Goal: Task Accomplishment & Management: Complete application form

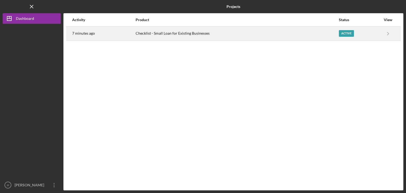
click at [377, 30] on div "Active" at bounding box center [360, 33] width 42 height 13
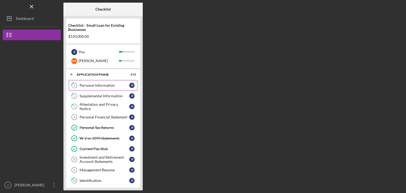
click at [105, 84] on div "Personal Information" at bounding box center [105, 85] width 50 height 4
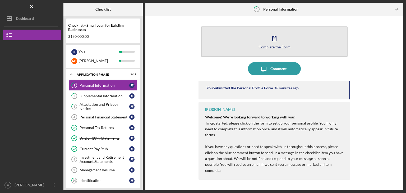
click at [267, 34] on button "Complete the Form Form" at bounding box center [274, 41] width 147 height 30
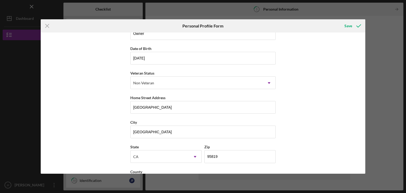
scroll to position [60, 0]
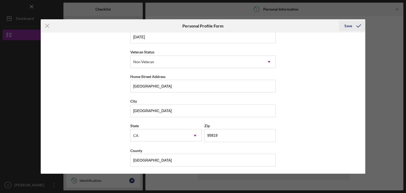
click at [357, 25] on icon "submit" at bounding box center [358, 25] width 13 height 13
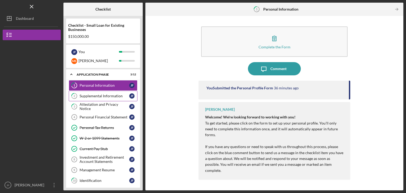
click at [112, 97] on div "Supplemental Information" at bounding box center [105, 96] width 50 height 4
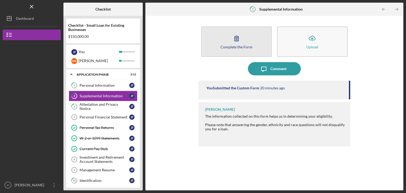
click at [227, 45] on div "Complete the Form" at bounding box center [237, 47] width 32 height 4
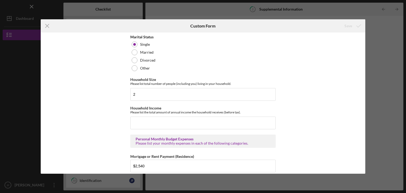
scroll to position [413, 0]
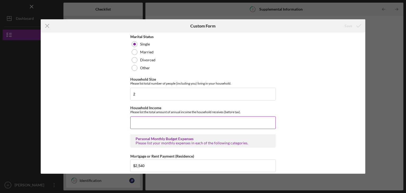
click at [135, 116] on input "Household Income" at bounding box center [203, 122] width 146 height 13
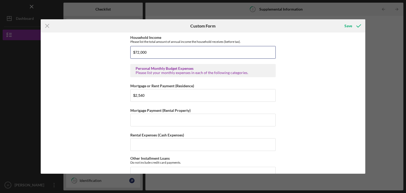
scroll to position [489, 0]
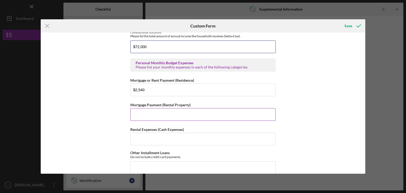
type input "$72,000"
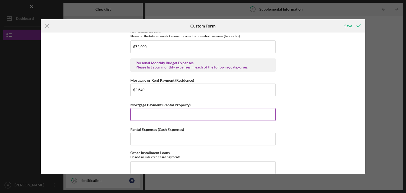
click at [139, 109] on input "Mortgage Payment (Rental Property)" at bounding box center [203, 114] width 146 height 13
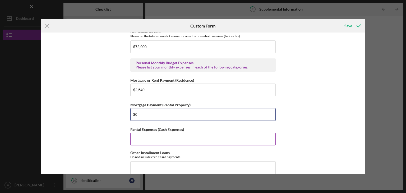
type input "$0"
click at [143, 137] on input "Rental Expenses (Cash Expenses)" at bounding box center [203, 139] width 146 height 13
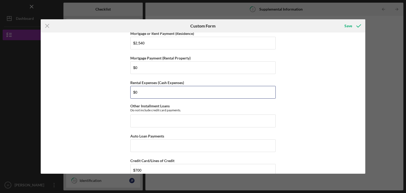
scroll to position [537, 0]
type input "$0"
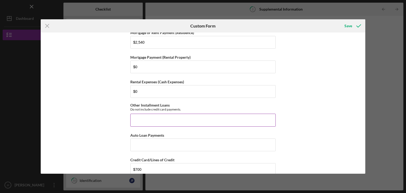
click at [159, 120] on input "Other Installment Loans" at bounding box center [203, 120] width 146 height 13
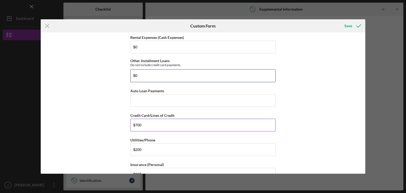
scroll to position [582, 0]
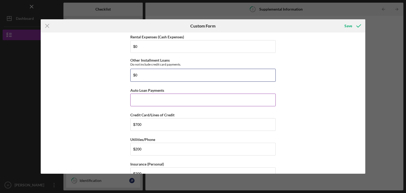
type input "$0"
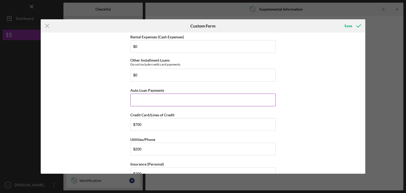
click at [153, 99] on input "Auto Loan Payments" at bounding box center [203, 100] width 146 height 13
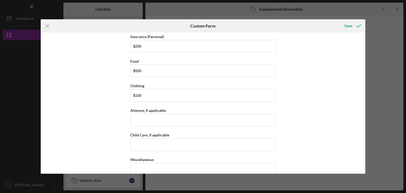
scroll to position [711, 0]
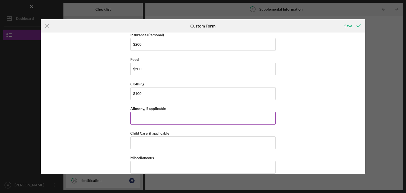
type input "$0"
click at [140, 114] on input "Alimony, if applicable" at bounding box center [203, 118] width 146 height 13
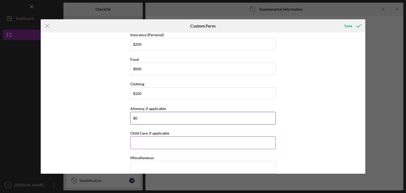
type input "$0"
click at [139, 139] on input "Child Care, if applicable" at bounding box center [203, 143] width 146 height 13
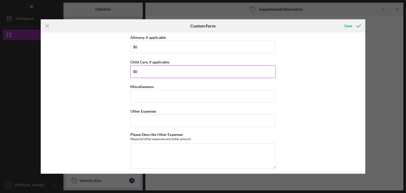
scroll to position [788, 0]
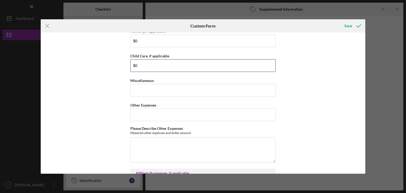
type input "$0"
click at [143, 91] on div "Supplemental Information This form must be completed by each 20% owner of the b…" at bounding box center [203, 83] width 146 height 1673
click at [141, 84] on input "Miscellaneous" at bounding box center [203, 90] width 146 height 13
type input "$0"
click at [138, 108] on input "Other Expenses" at bounding box center [203, 114] width 146 height 13
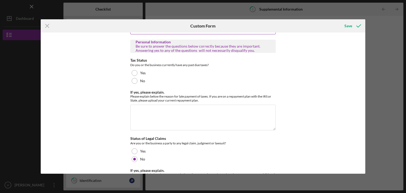
scroll to position [1095, 0]
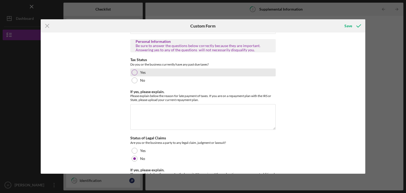
type input "$0"
click at [135, 70] on div at bounding box center [135, 73] width 6 height 6
click at [138, 104] on textarea "If yes, please explain." at bounding box center [203, 116] width 146 height 25
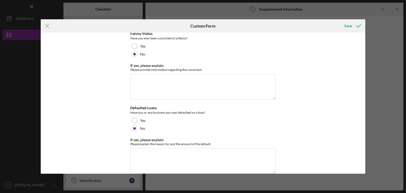
scroll to position [1531, 0]
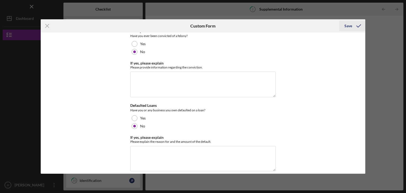
type textarea "Currently on a payment plan for 2023 taxes."
click at [354, 27] on icon "submit" at bounding box center [358, 25] width 13 height 13
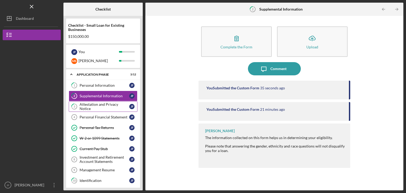
click at [110, 105] on div "Attestation and Privacy Notice" at bounding box center [105, 106] width 50 height 8
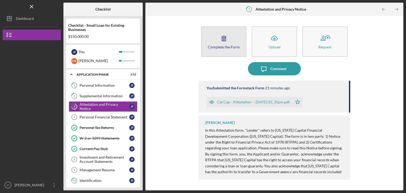
click at [219, 40] on icon "button" at bounding box center [224, 38] width 13 height 13
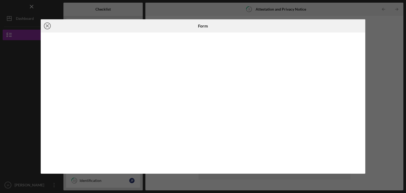
click at [48, 26] on line at bounding box center [47, 26] width 3 height 3
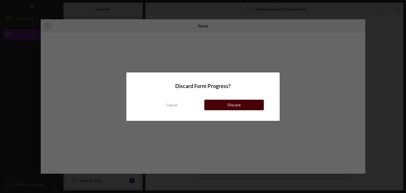
click at [228, 103] on div "Discard" at bounding box center [234, 105] width 13 height 11
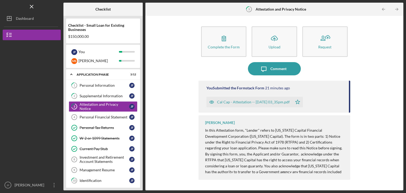
click at [312, 154] on p "By signing this form, you, the Applicant and/or Guarantor, acknowledge under th…" at bounding box center [275, 172] width 140 height 42
click at [305, 140] on span "In this Attestation form, "Lender" refers to [US_STATE] Capital Financial Devel…" at bounding box center [273, 139] width 137 height 22
click at [305, 152] on p "By signing this form, you, the Applicant and/or Guarantor, acknowledge under th…" at bounding box center [275, 172] width 140 height 42
click at [116, 119] on link "Personal Financial Statement 4 Personal Financial Statement [PERSON_NAME]" at bounding box center [103, 117] width 69 height 11
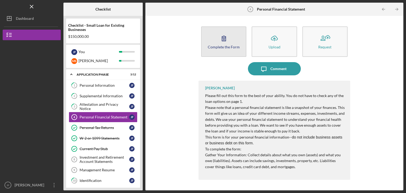
click at [227, 43] on icon "button" at bounding box center [224, 38] width 13 height 13
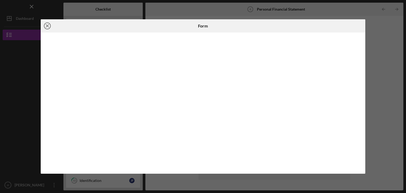
click at [46, 23] on icon "Icon/Close" at bounding box center [47, 25] width 13 height 13
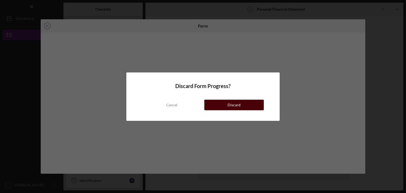
click at [235, 106] on div "Discard" at bounding box center [234, 105] width 13 height 11
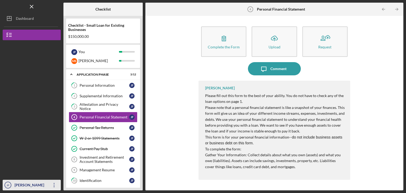
click at [54, 186] on icon "Icon/Overflow" at bounding box center [54, 185] width 13 height 13
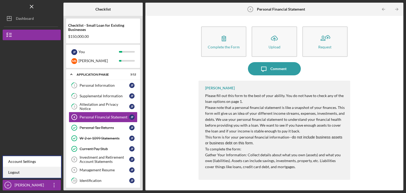
click at [26, 171] on link "Logout" at bounding box center [32, 172] width 58 height 11
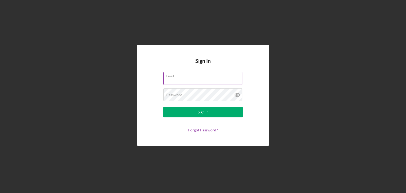
click at [183, 78] on input "Email" at bounding box center [203, 78] width 79 height 13
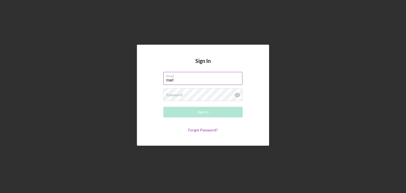
type input "[PERSON_NAME][EMAIL_ADDRESS][DOMAIN_NAME]"
click at [180, 95] on label "Password" at bounding box center [174, 95] width 16 height 4
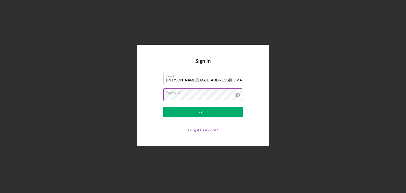
click at [164, 107] on button "Sign In" at bounding box center [203, 112] width 79 height 11
